Goal: Transaction & Acquisition: Download file/media

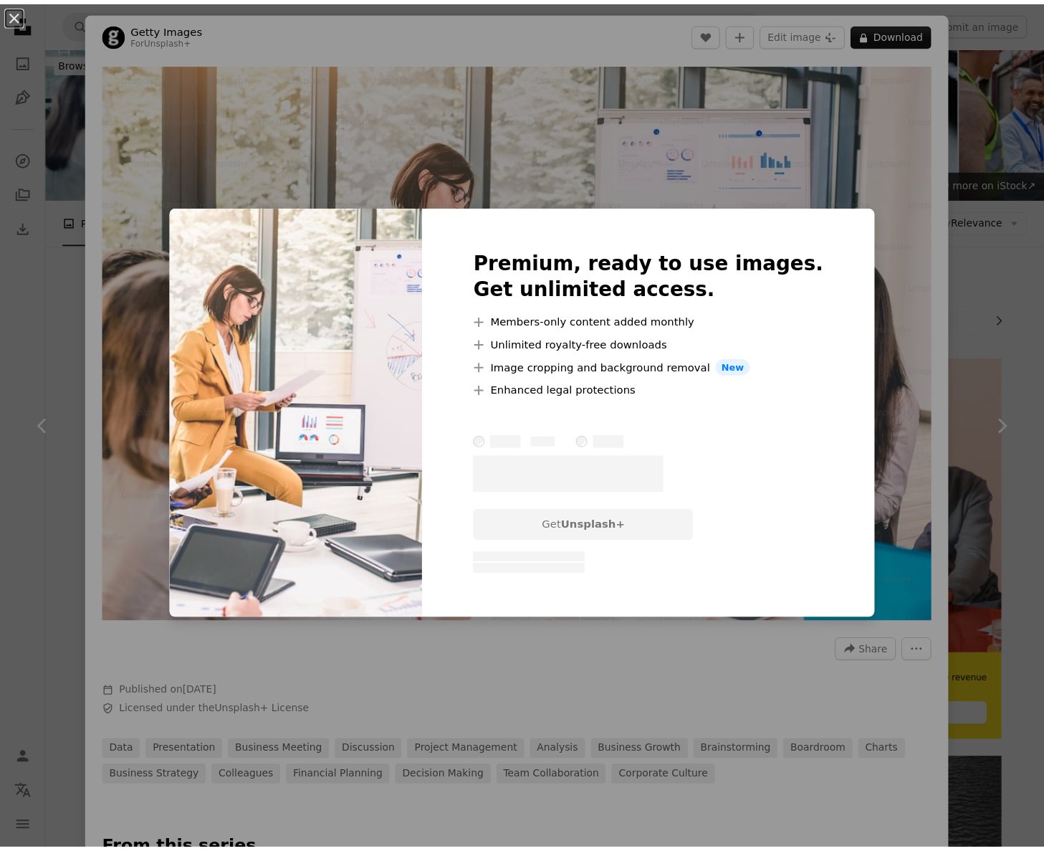
scroll to position [2580, 0]
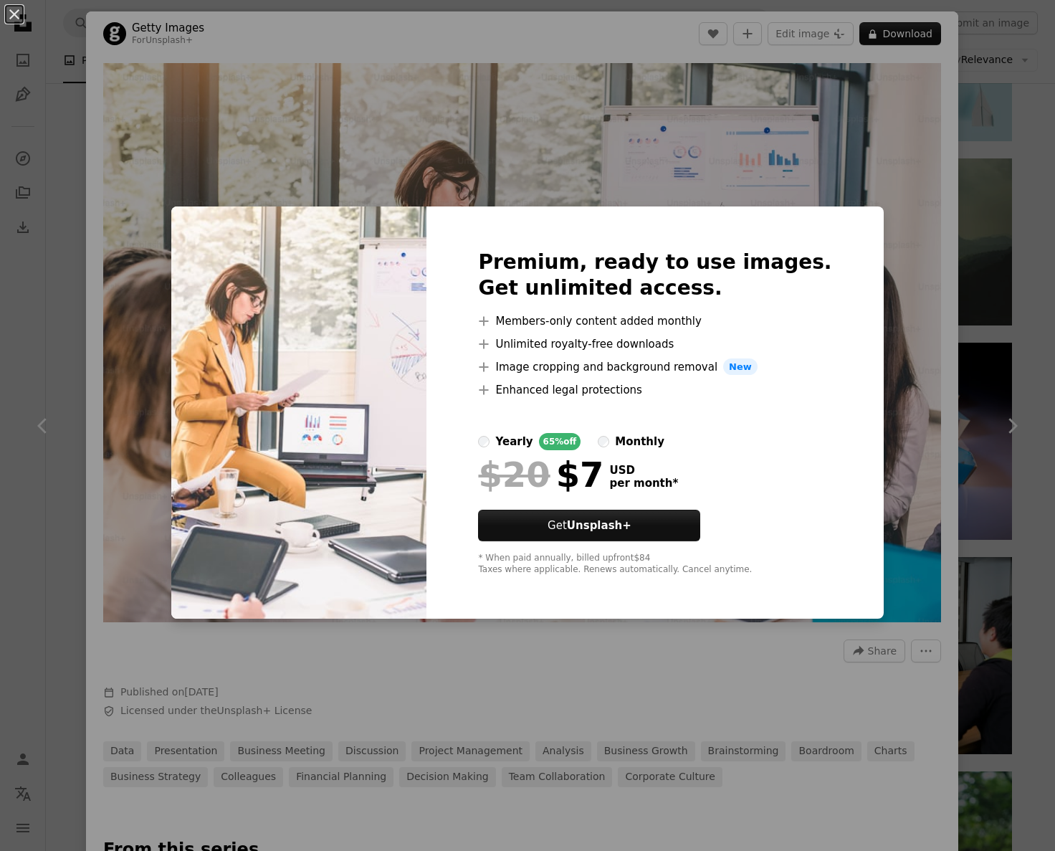
click at [892, 126] on div "An X shape Premium, ready to use images. Get unlimited access. A plus sign Memb…" at bounding box center [527, 425] width 1055 height 851
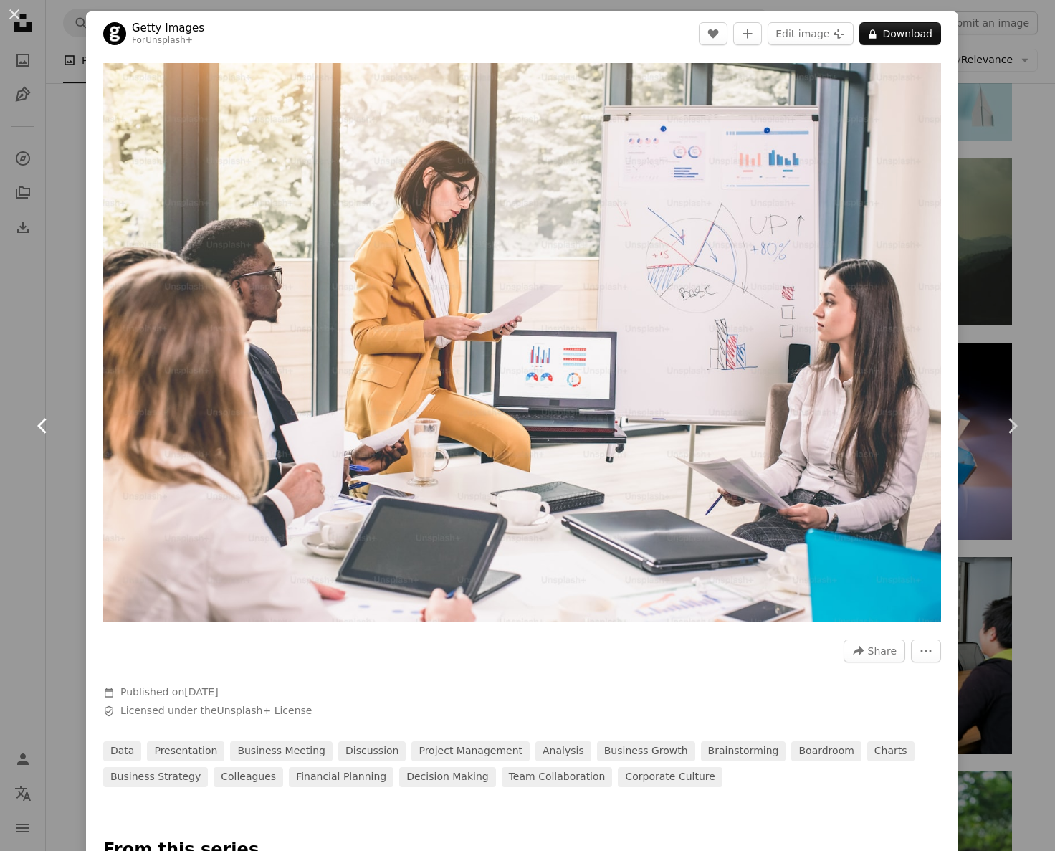
click at [59, 368] on link "Chevron left" at bounding box center [43, 426] width 86 height 138
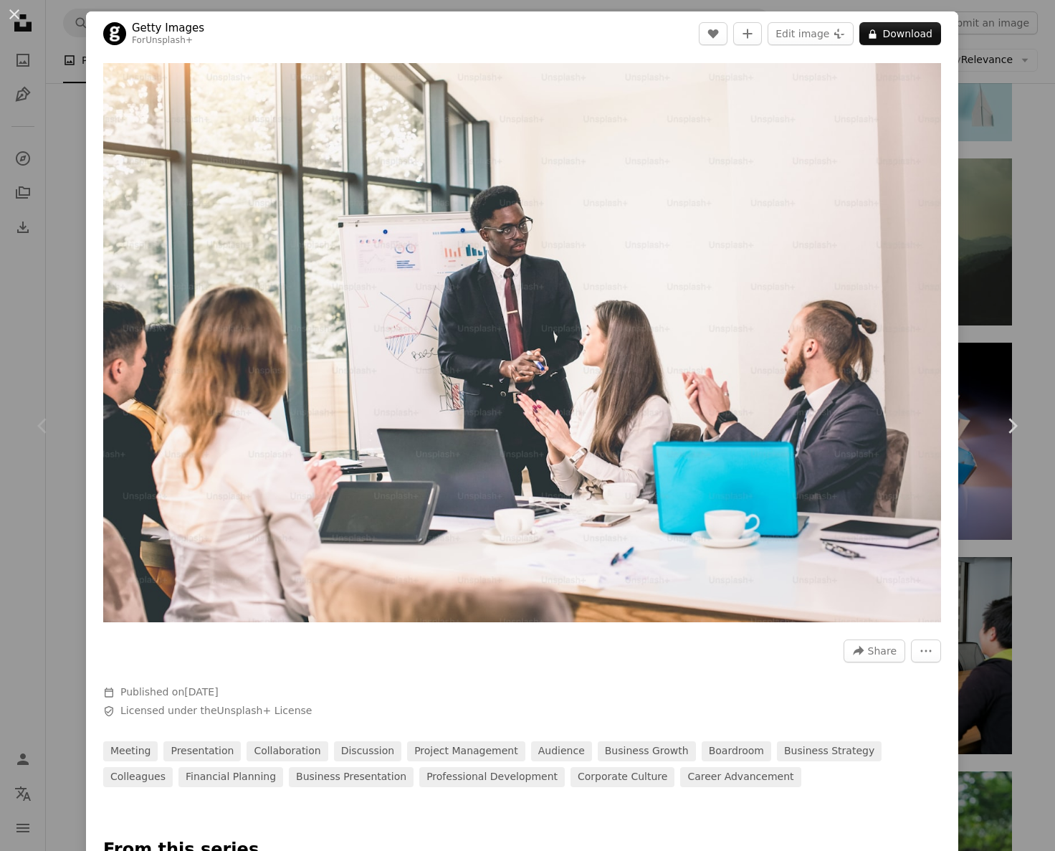
click at [1011, 67] on div "An X shape Chevron left Chevron right Getty Images For Unsplash+ A heart A plus…" at bounding box center [527, 425] width 1055 height 851
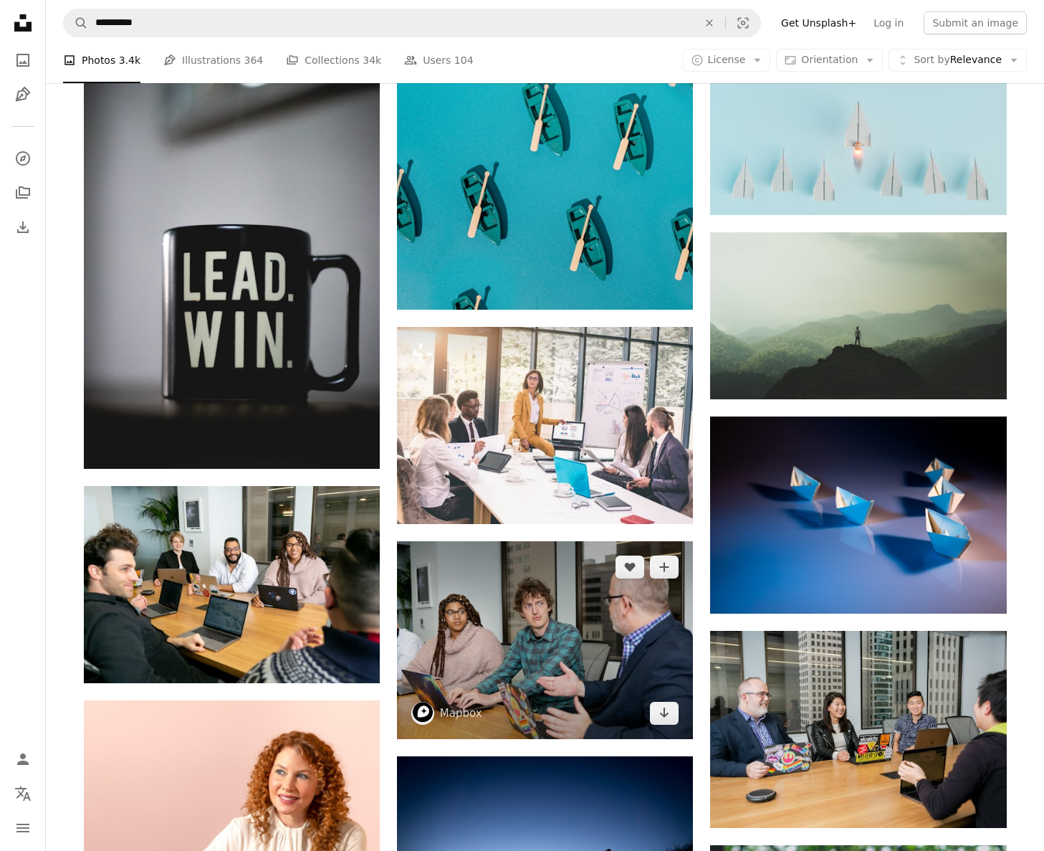
scroll to position [2658, 0]
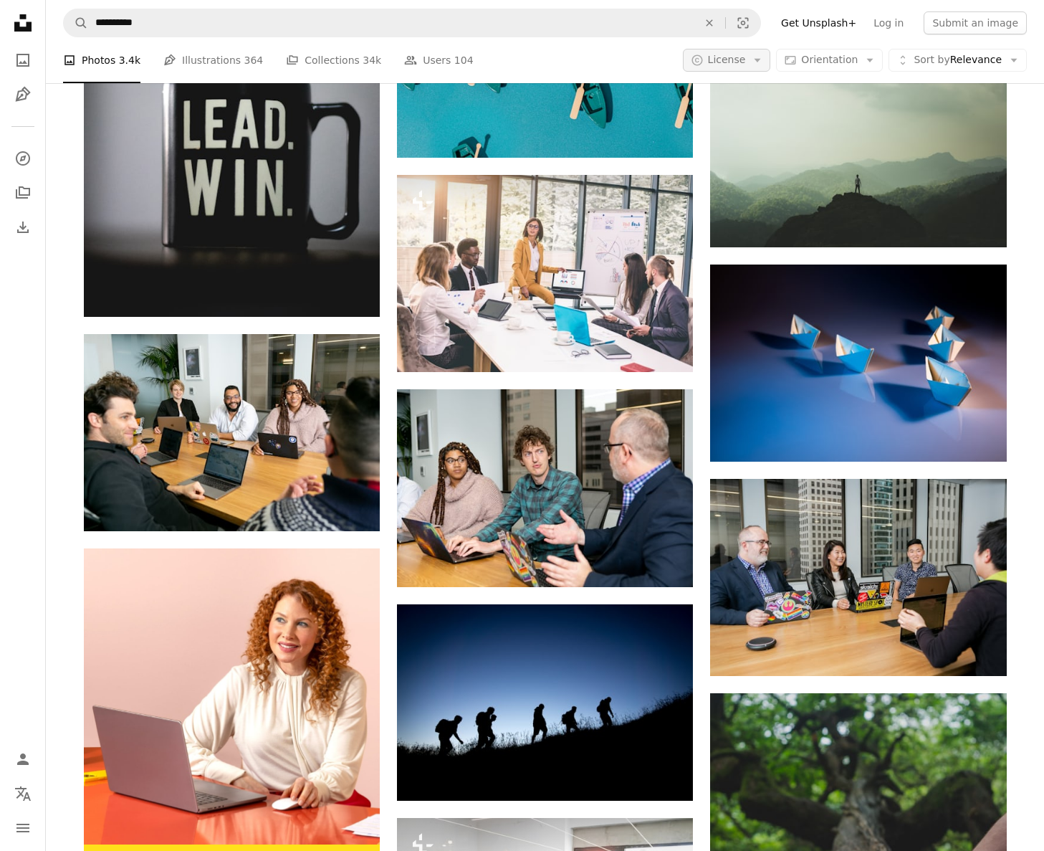
click at [764, 58] on icon "Arrow down" at bounding box center [757, 60] width 13 height 13
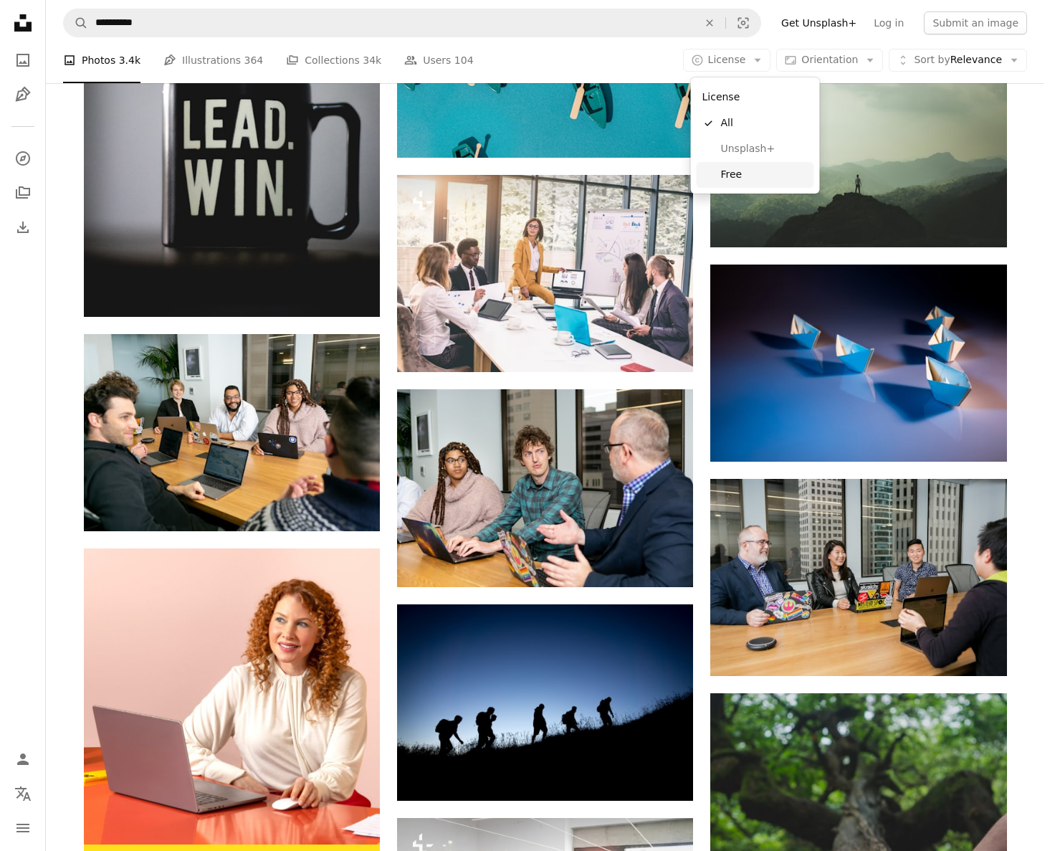
click at [730, 173] on span "Free" at bounding box center [764, 175] width 87 height 14
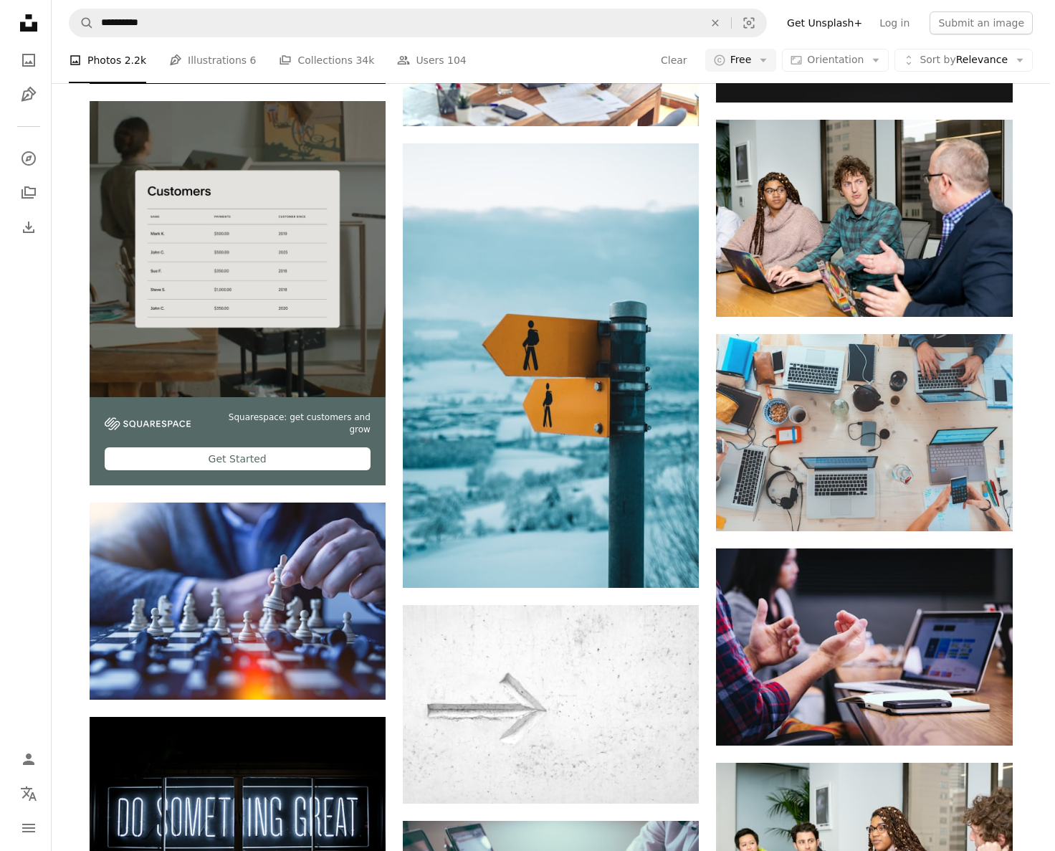
scroll to position [4800, 0]
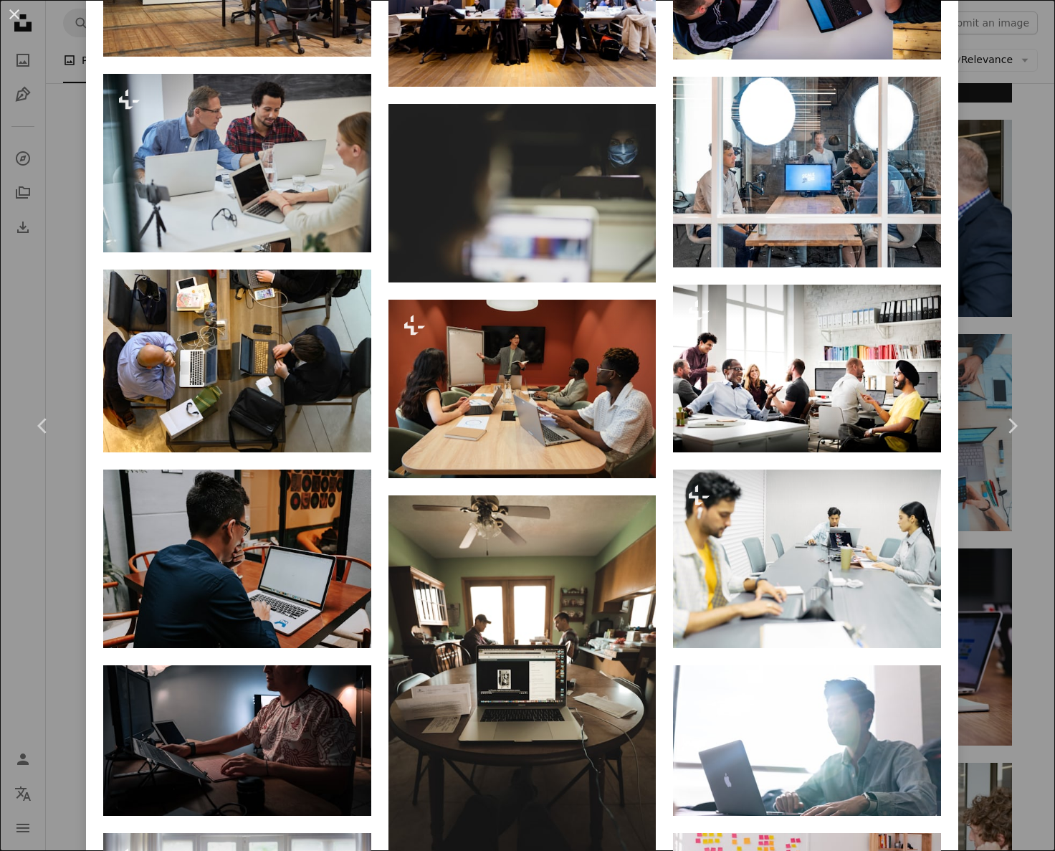
scroll to position [3164, 0]
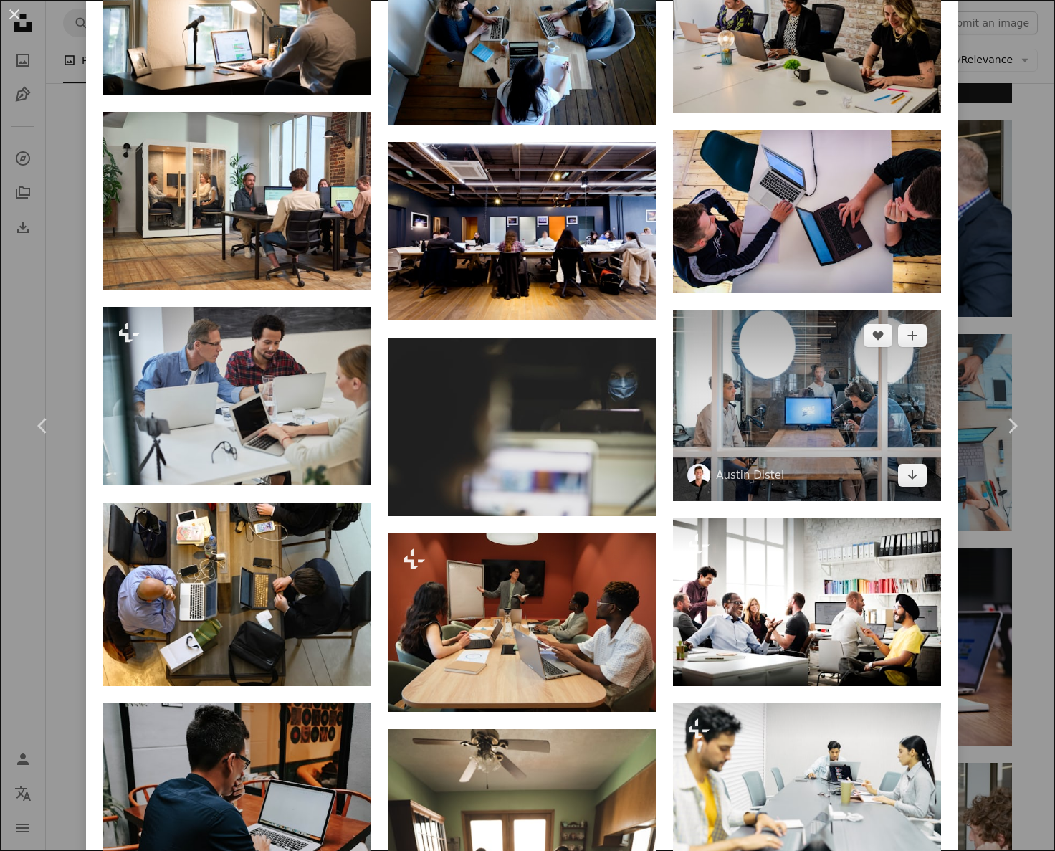
click at [845, 384] on img at bounding box center [807, 405] width 268 height 191
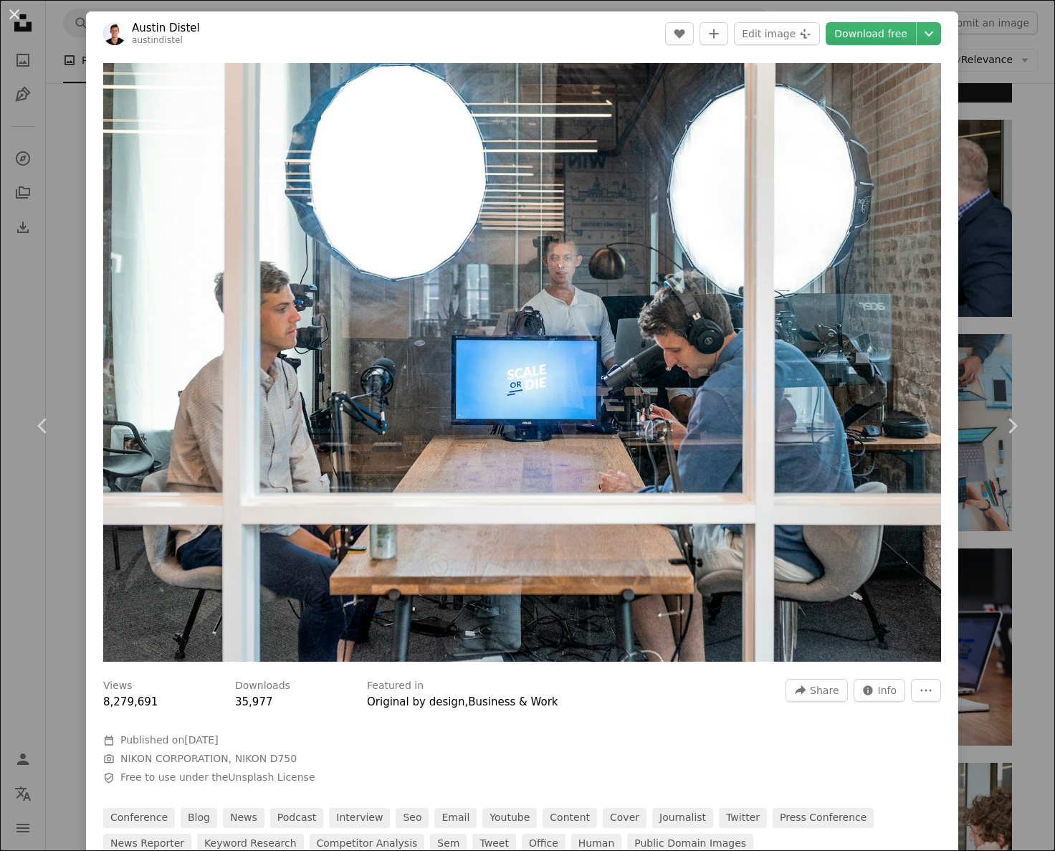
click at [1020, 137] on div "An X shape Chevron left Chevron right [PERSON_NAME] austindistel A heart A plus…" at bounding box center [527, 425] width 1055 height 851
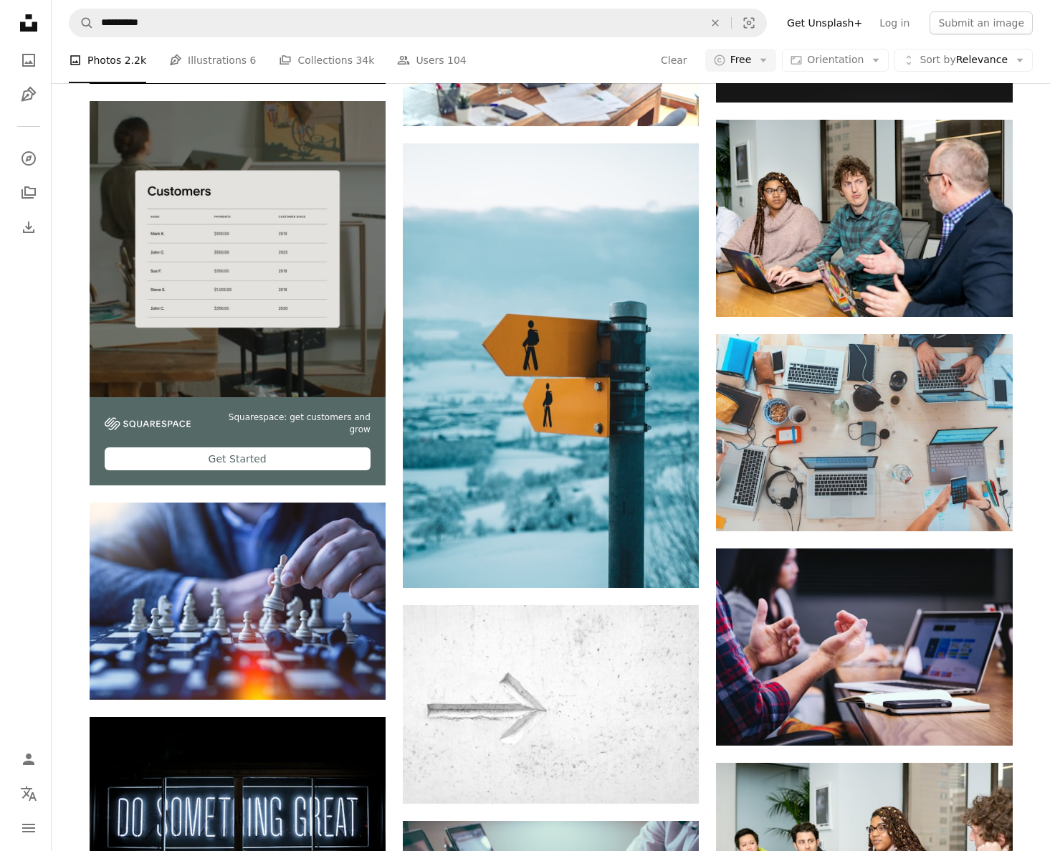
scroll to position [4193, 0]
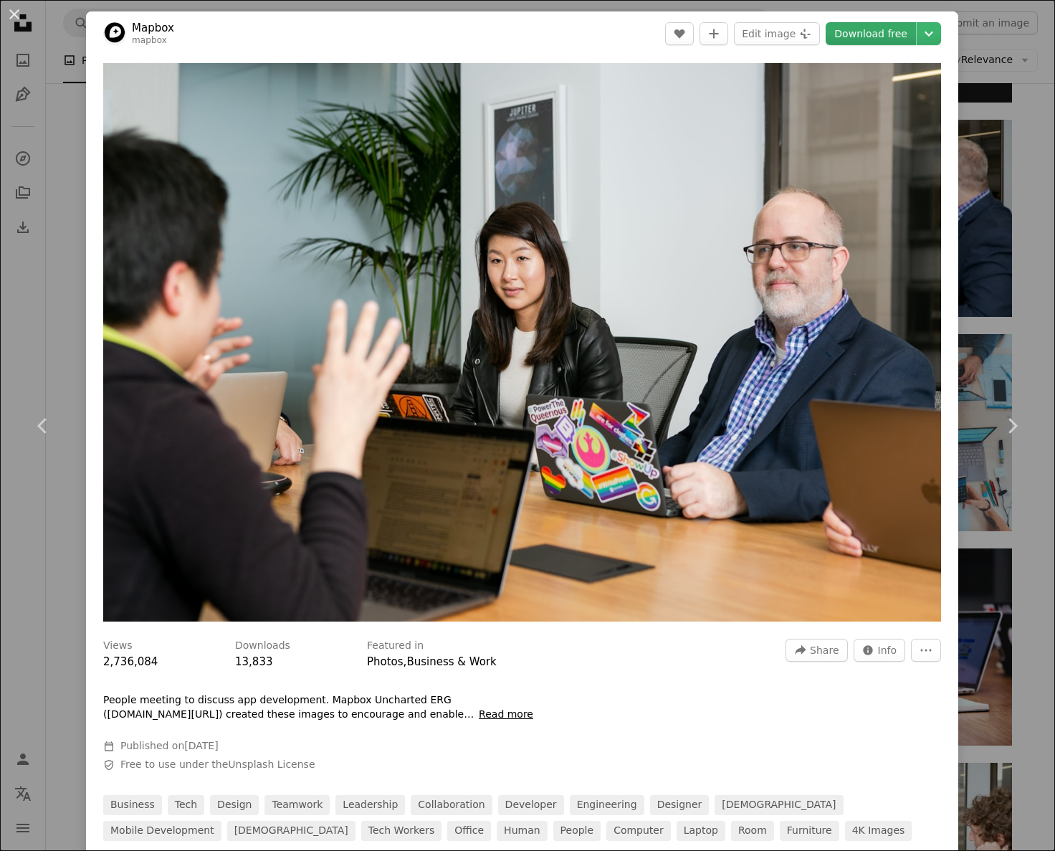
click at [893, 36] on link "Download free" at bounding box center [870, 33] width 90 height 23
